Goal: Task Accomplishment & Management: Use online tool/utility

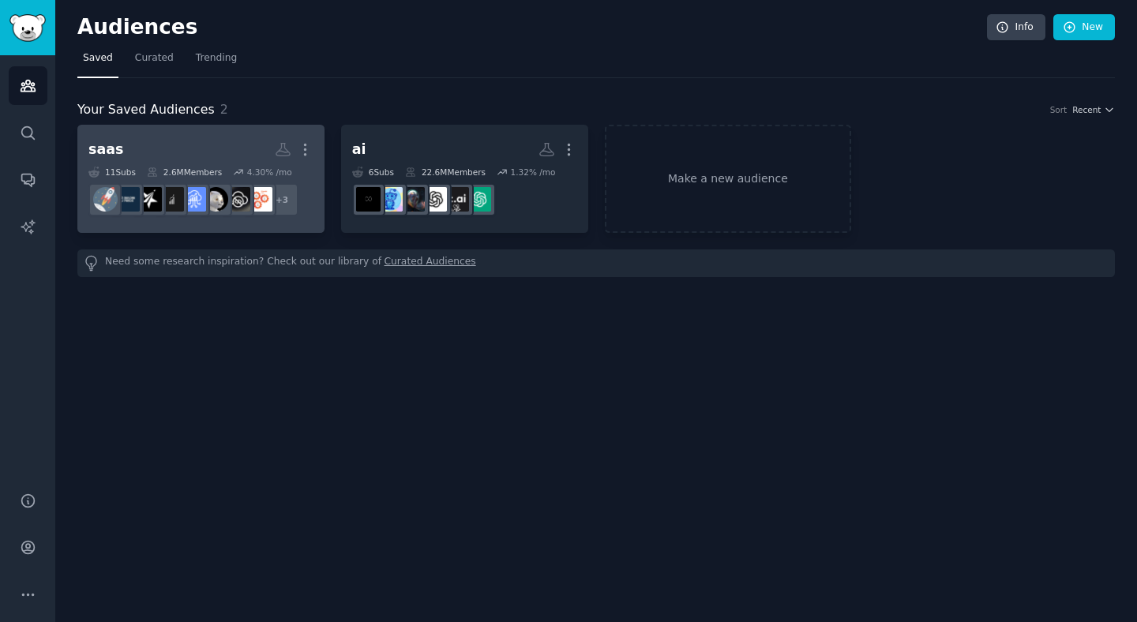
click at [169, 149] on h2 "saas More" at bounding box center [200, 150] width 225 height 28
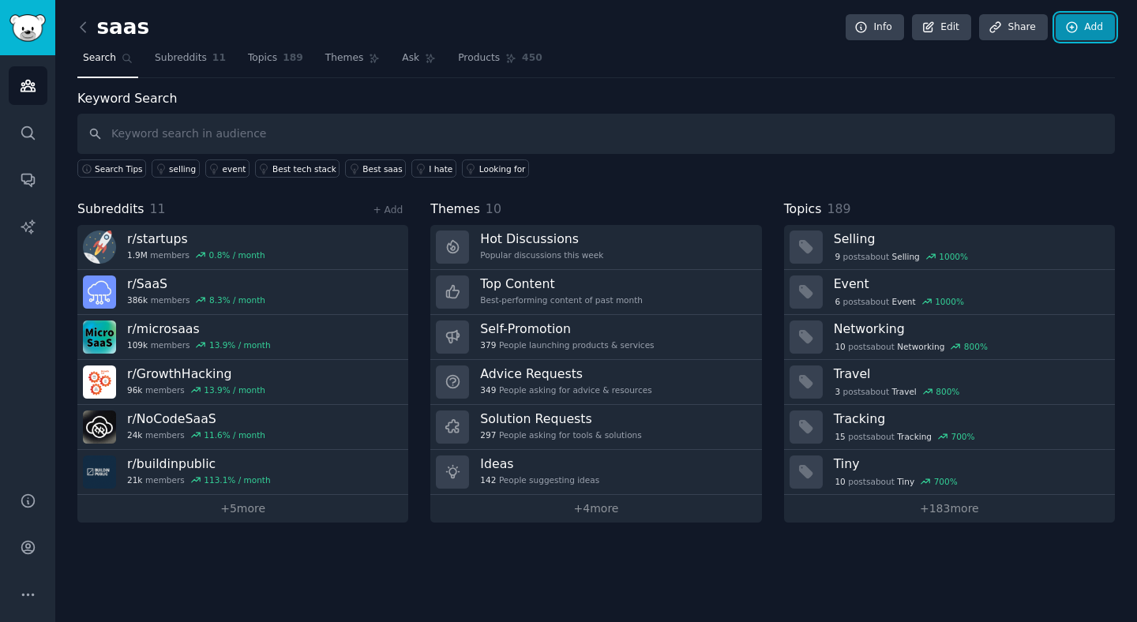
click at [1094, 28] on link "Add" at bounding box center [1084, 27] width 59 height 27
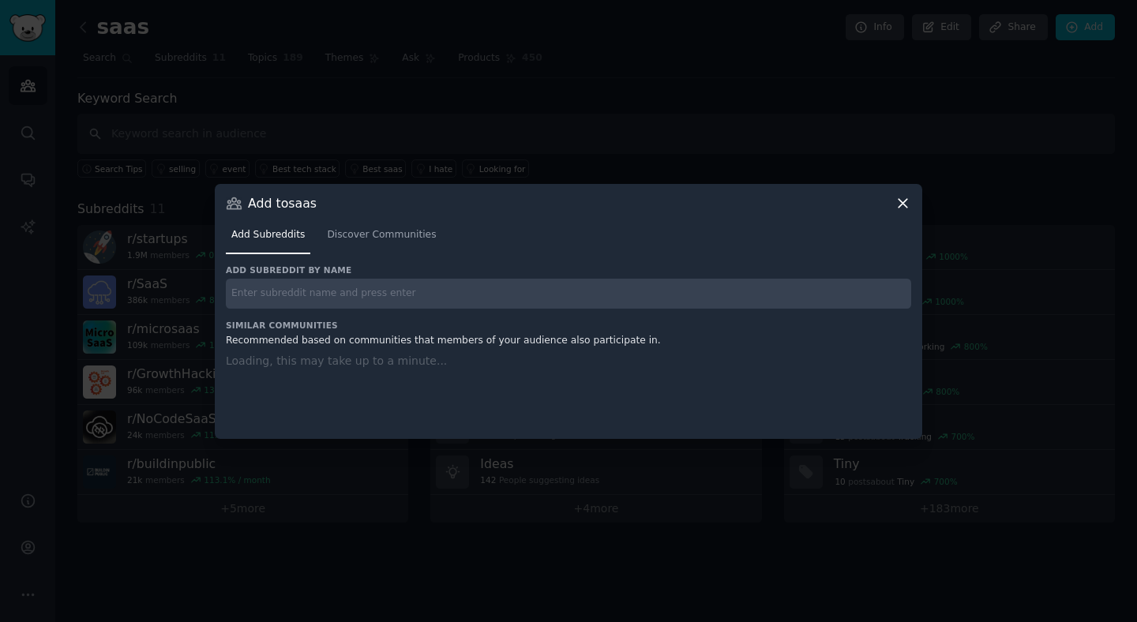
click at [309, 296] on input "text" at bounding box center [568, 294] width 685 height 31
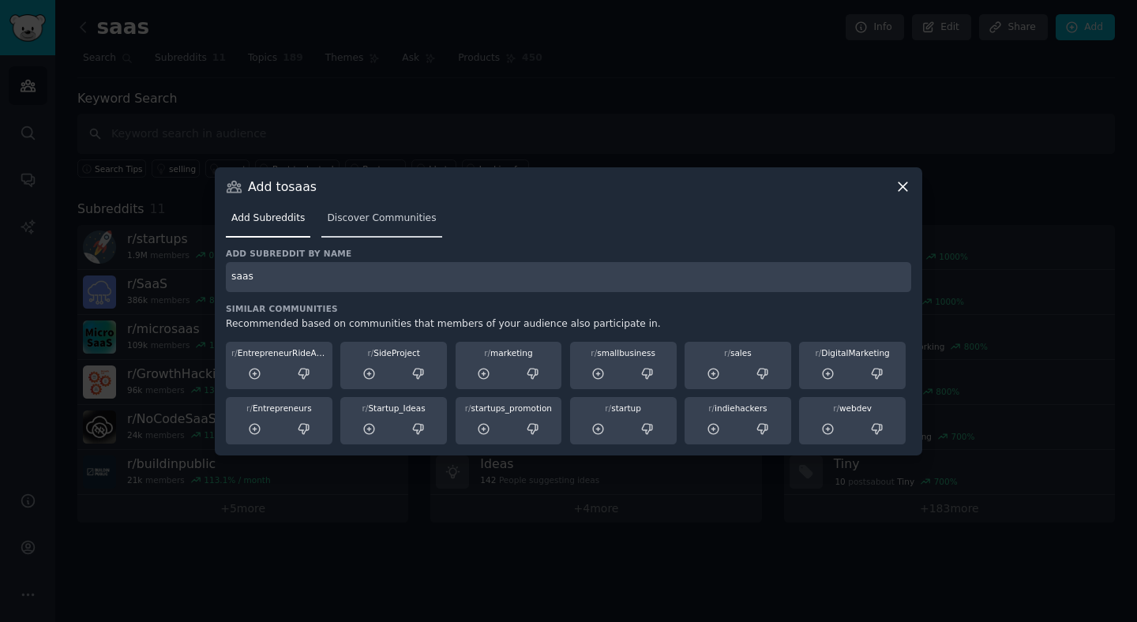
type input "saas"
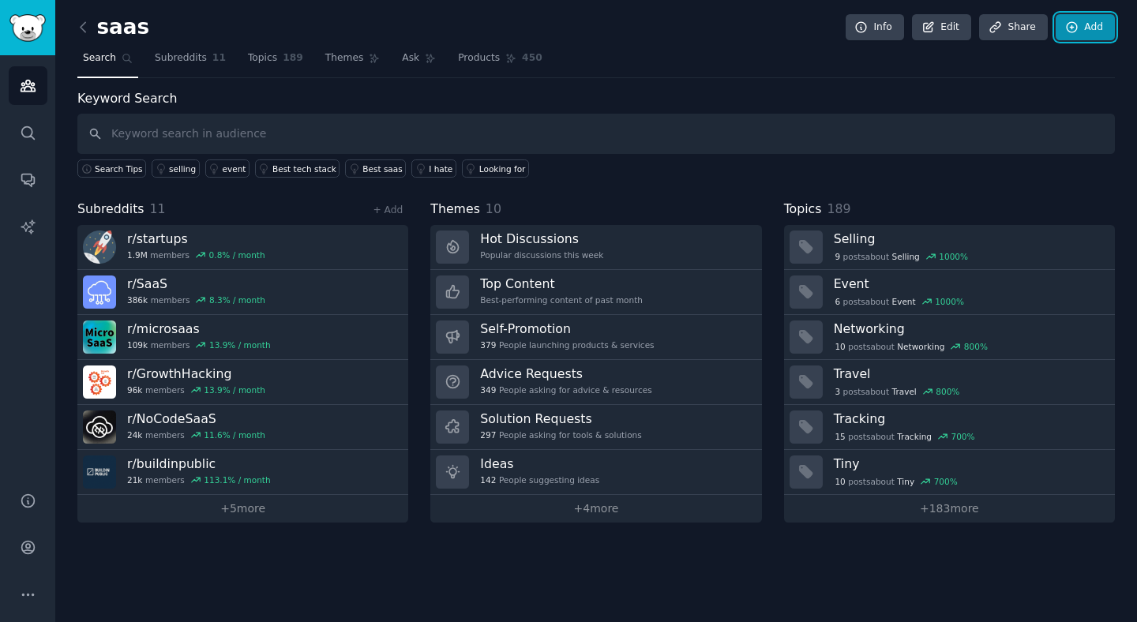
click at [1078, 22] on icon at bounding box center [1072, 28] width 14 height 14
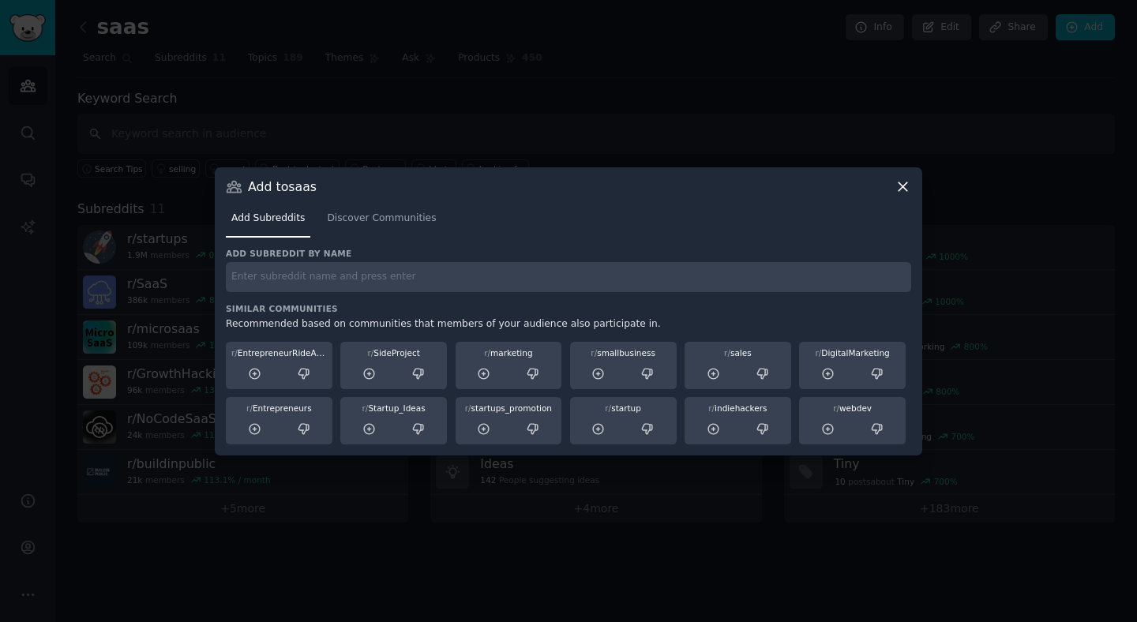
click at [411, 298] on div "Add subreddit by name Similar Communities Recommended based on communities that…" at bounding box center [568, 346] width 685 height 197
click at [393, 272] on input "text" at bounding box center [568, 277] width 685 height 31
type input "lovable"
click at [402, 228] on link "Discover Communities" at bounding box center [381, 222] width 120 height 32
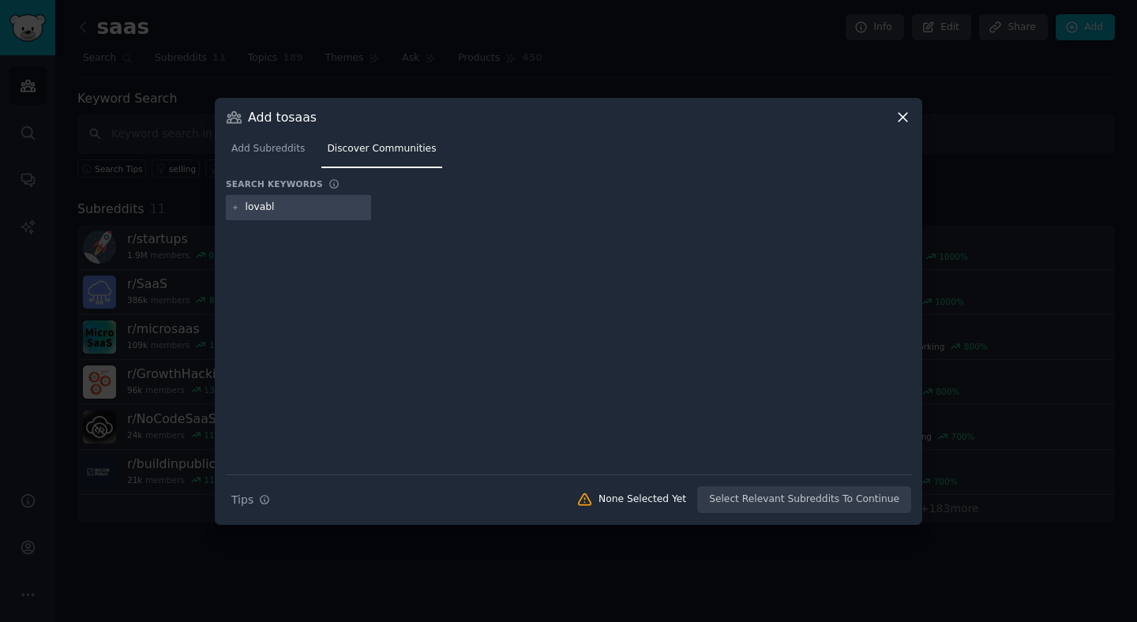
type input "lovable"
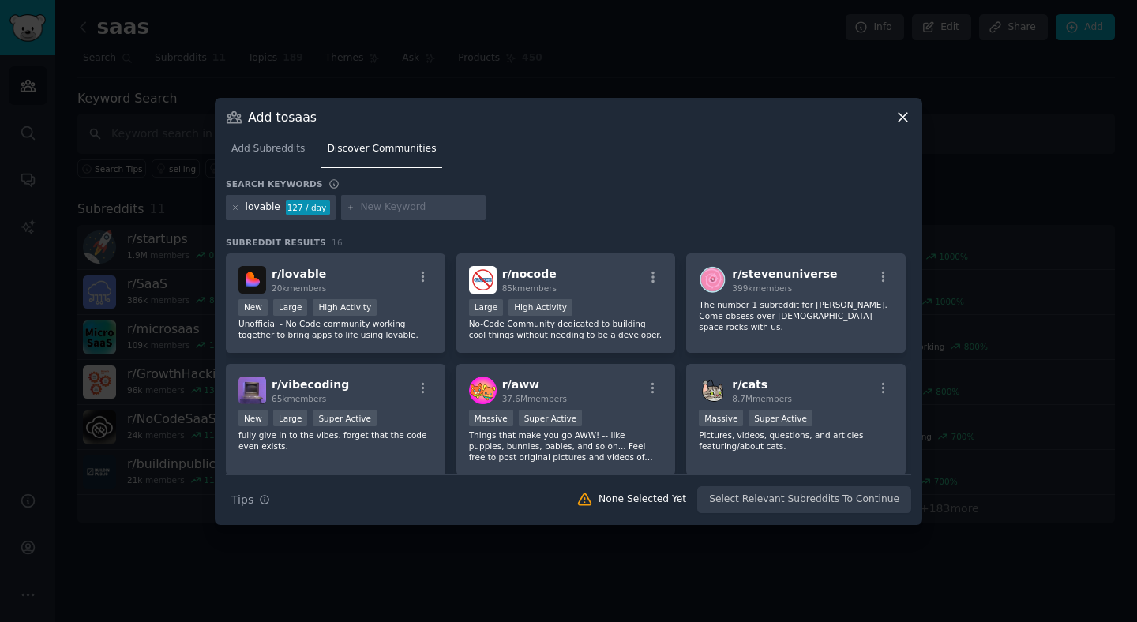
click at [551, 188] on div "Search keywords" at bounding box center [568, 186] width 685 height 17
click at [624, 197] on div "lovable 127 / day" at bounding box center [568, 210] width 685 height 31
click at [897, 117] on icon at bounding box center [902, 117] width 17 height 17
